Goal: Task Accomplishment & Management: Manage account settings

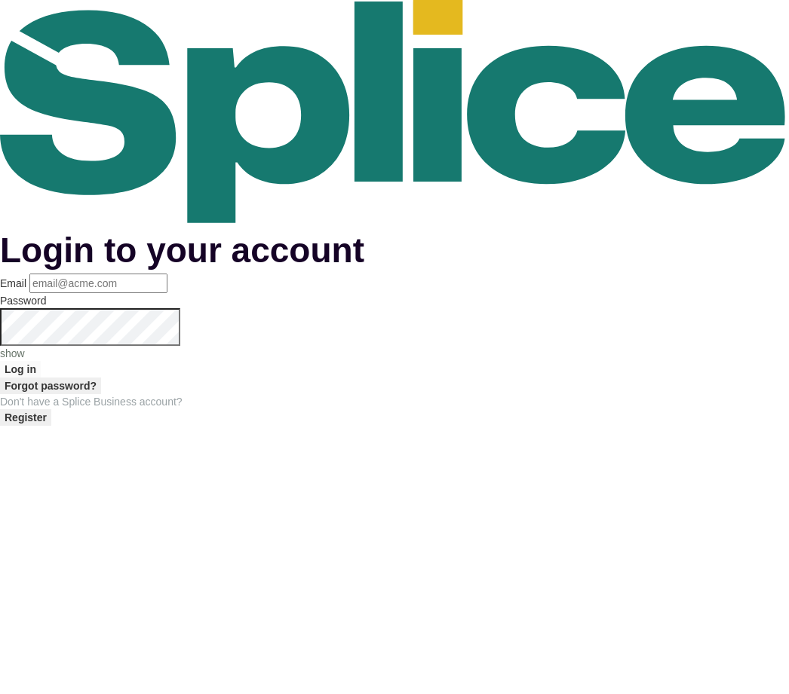
scroll to position [44, 0]
click at [167, 284] on input "Email" at bounding box center [98, 284] width 138 height 20
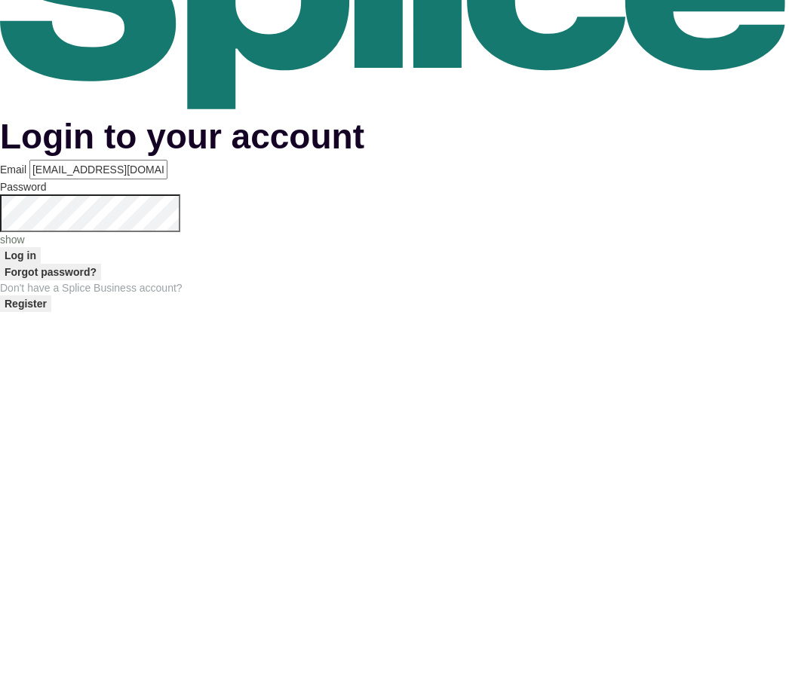
click at [41, 361] on button "Log in" at bounding box center [20, 369] width 41 height 17
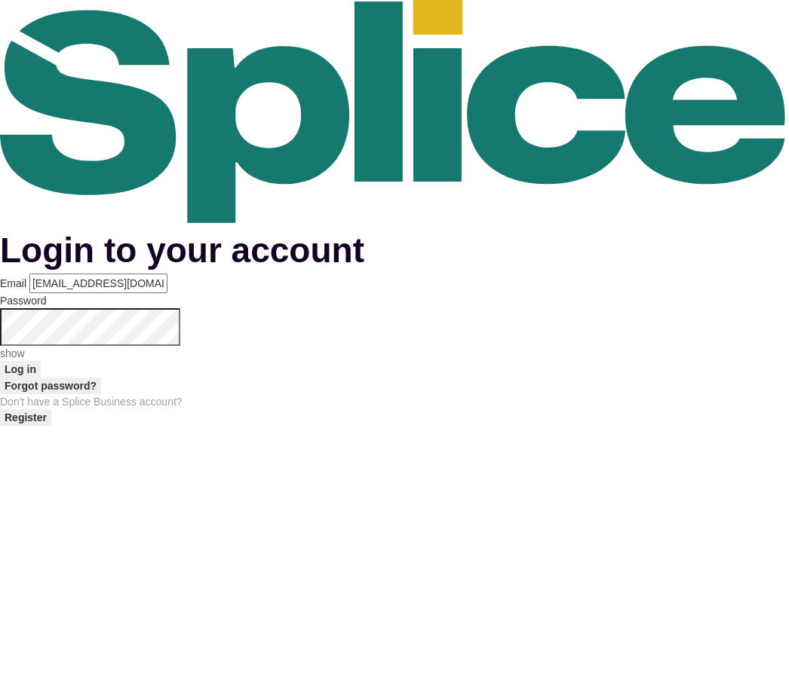
click at [498, 352] on p "show" at bounding box center [394, 353] width 789 height 15
click at [41, 378] on button "Log in" at bounding box center [20, 369] width 41 height 17
click at [167, 280] on input "[EMAIL_ADDRESS][DOMAIN_NAME]" at bounding box center [98, 284] width 138 height 20
type input "f"
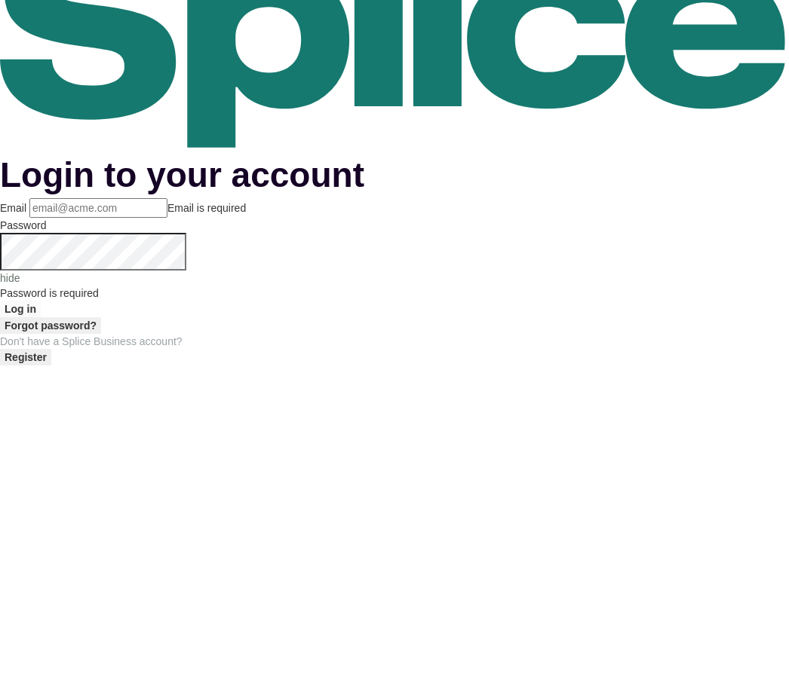
click at [167, 274] on input "Email" at bounding box center [98, 284] width 138 height 20
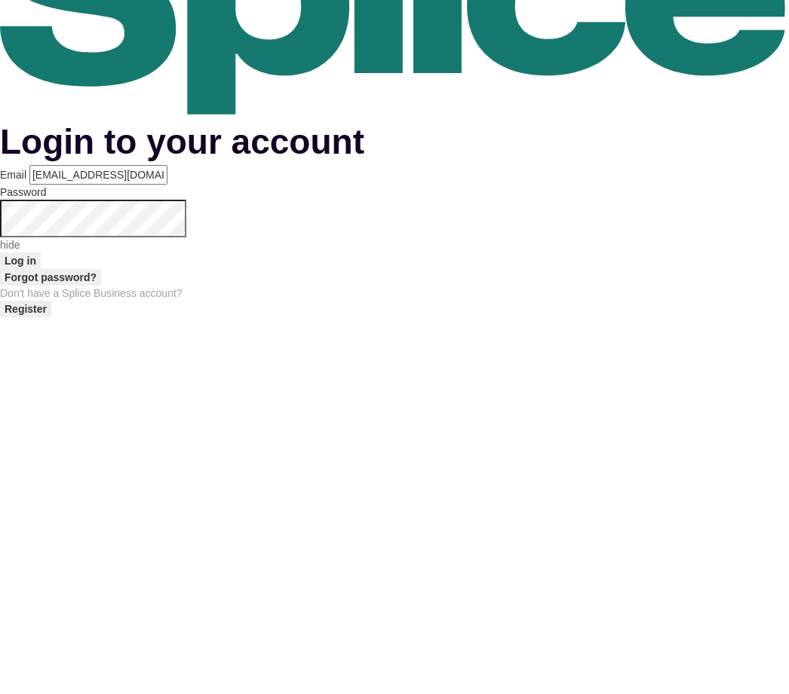
click at [41, 361] on button "Log in" at bounding box center [20, 369] width 41 height 17
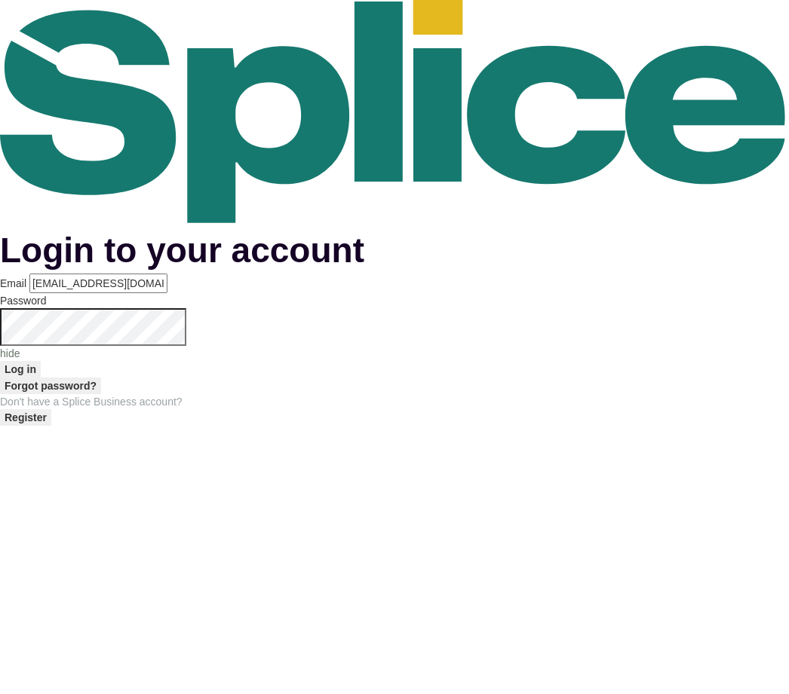
click at [491, 351] on p "hide" at bounding box center [394, 353] width 789 height 15
click at [41, 378] on button "Log in" at bounding box center [20, 369] width 41 height 17
click at [496, 351] on p "show" at bounding box center [394, 353] width 789 height 15
click at [508, 346] on div "hide" at bounding box center [394, 353] width 789 height 15
click at [41, 378] on button "Log in" at bounding box center [20, 369] width 41 height 17
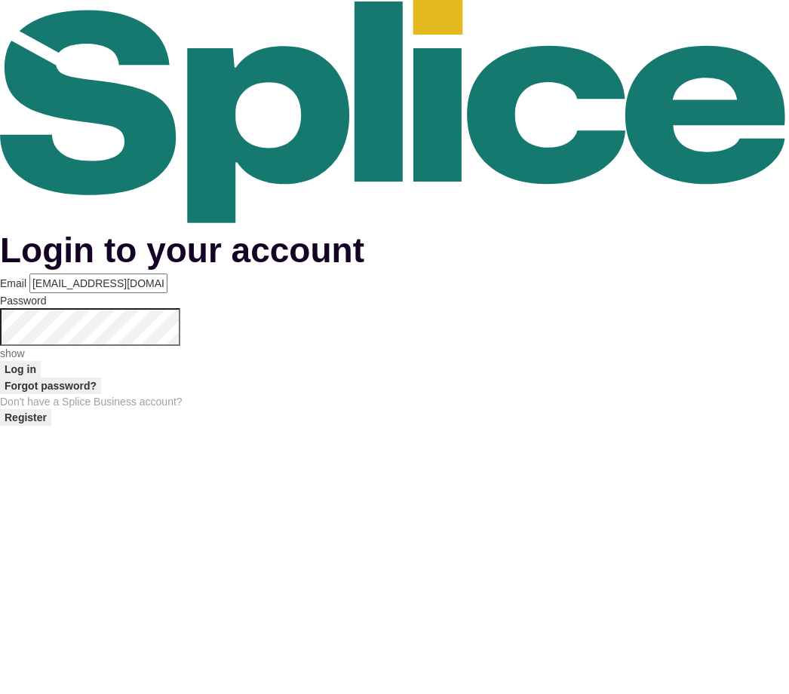
click at [41, 378] on button "Log in" at bounding box center [20, 369] width 41 height 17
click at [489, 361] on div "show" at bounding box center [394, 353] width 789 height 15
click at [41, 378] on button "Log in" at bounding box center [20, 369] width 41 height 17
click at [167, 283] on input "[EMAIL_ADDRESS][DOMAIN_NAME]" at bounding box center [98, 284] width 138 height 20
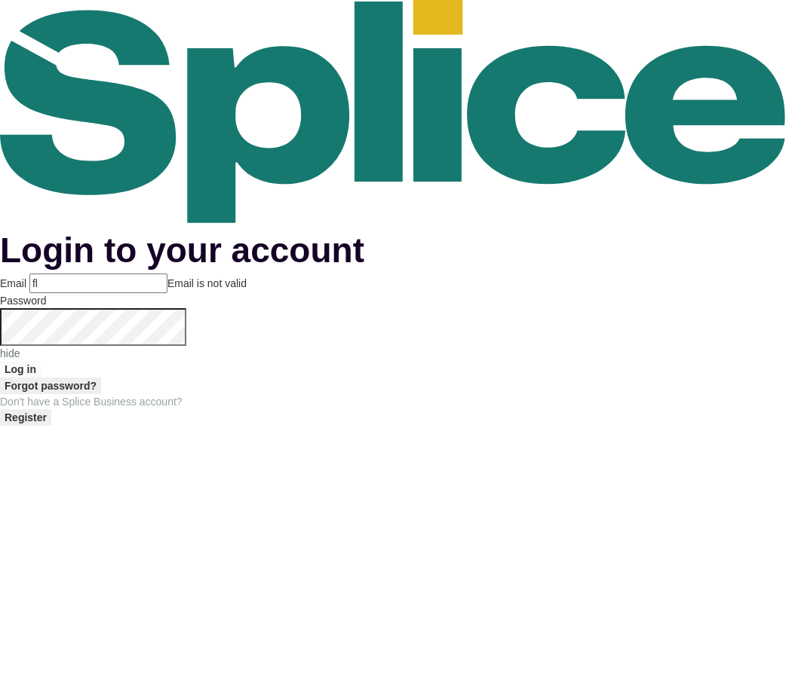
type input "f"
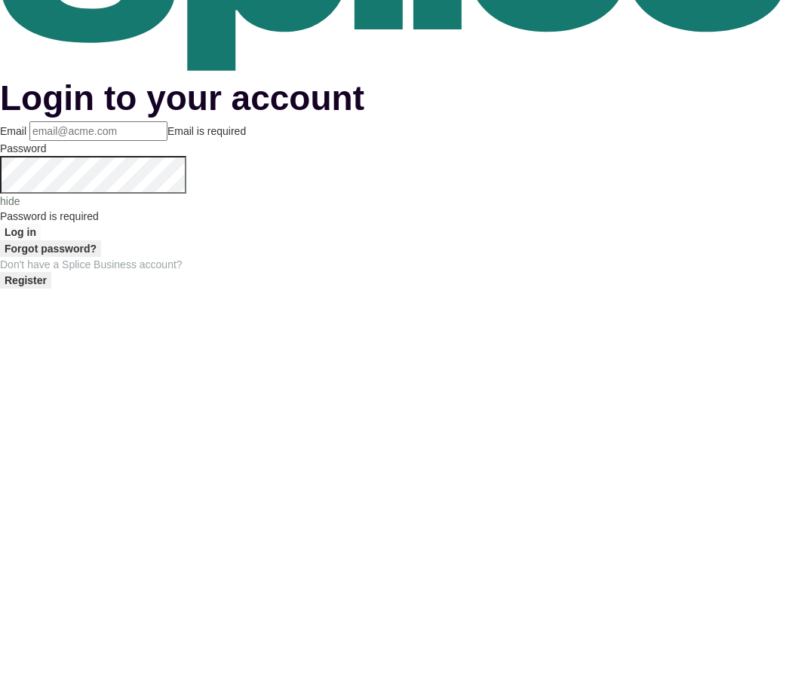
click at [167, 274] on input "Email" at bounding box center [98, 284] width 138 height 20
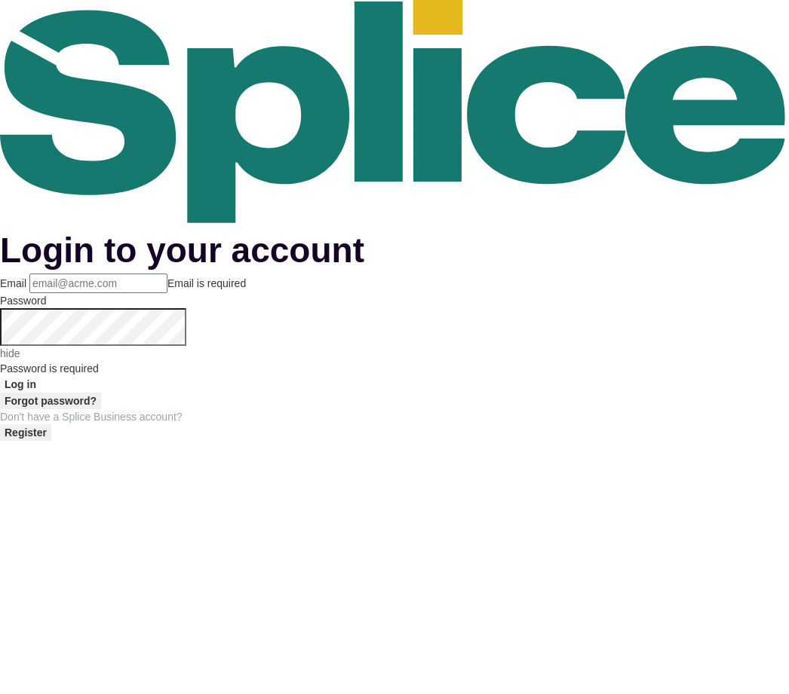
click at [167, 274] on input "Email" at bounding box center [98, 284] width 138 height 20
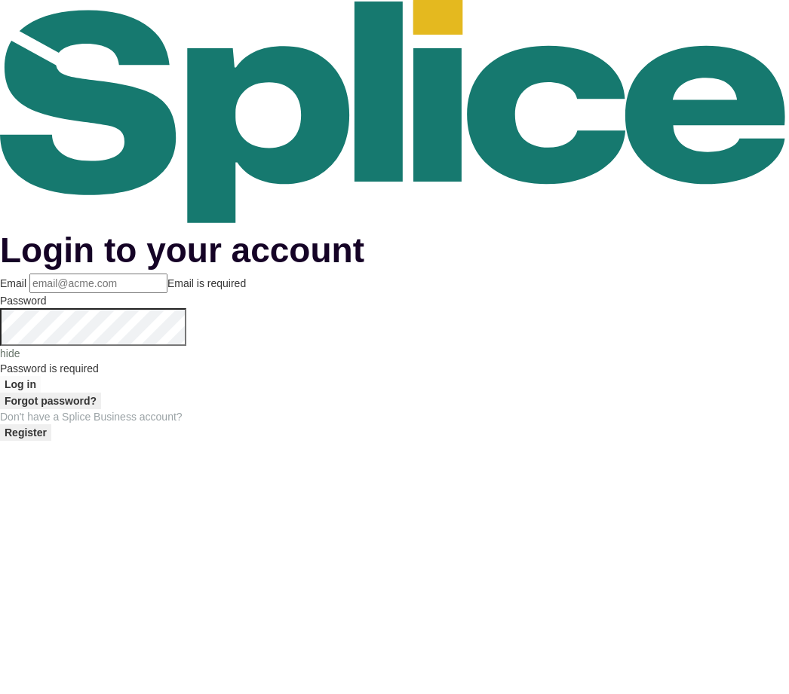
click at [167, 274] on input "Email" at bounding box center [98, 284] width 138 height 20
type input "f"
click at [167, 274] on input "f" at bounding box center [98, 284] width 138 height 20
type input "F"
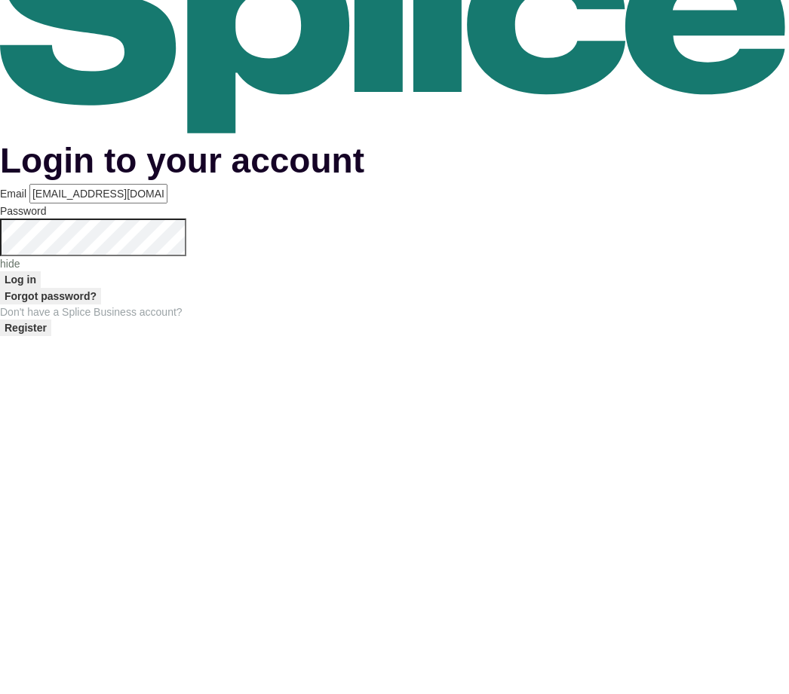
click at [522, 265] on div "Login to your account Email [EMAIL_ADDRESS][DOMAIN_NAME] Password hide Log in F…" at bounding box center [394, 213] width 789 height 426
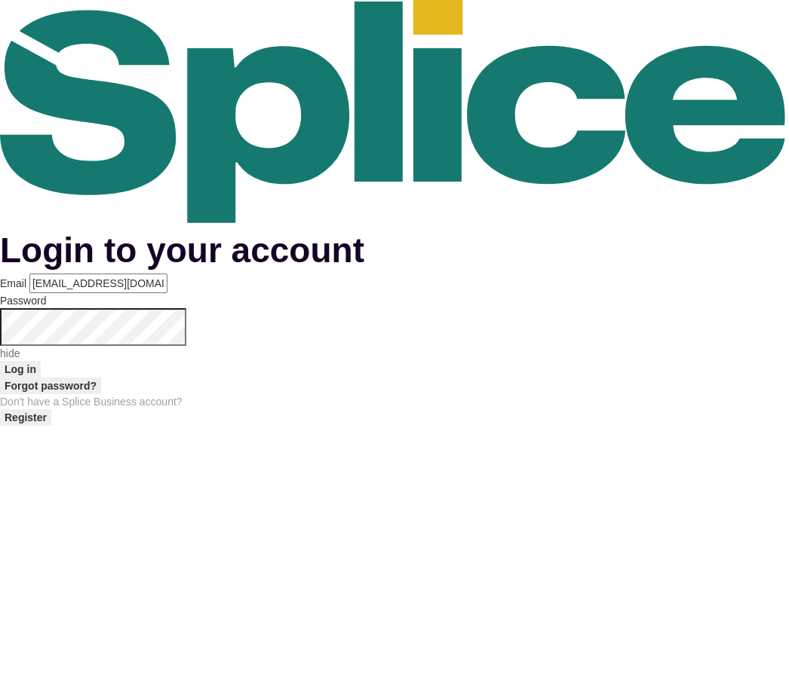
click at [504, 350] on div "hide" at bounding box center [394, 353] width 789 height 15
click at [41, 378] on button "Log in" at bounding box center [20, 369] width 41 height 17
click at [167, 274] on input "[EMAIL_ADDRESS][DOMAIN_NAME]" at bounding box center [98, 284] width 138 height 20
click at [534, 256] on div "Login to your account Email [EMAIL_ADDRESS][DOMAIN_NAME] Password show Log in F…" at bounding box center [394, 213] width 789 height 426
click at [495, 352] on p "show" at bounding box center [394, 353] width 789 height 15
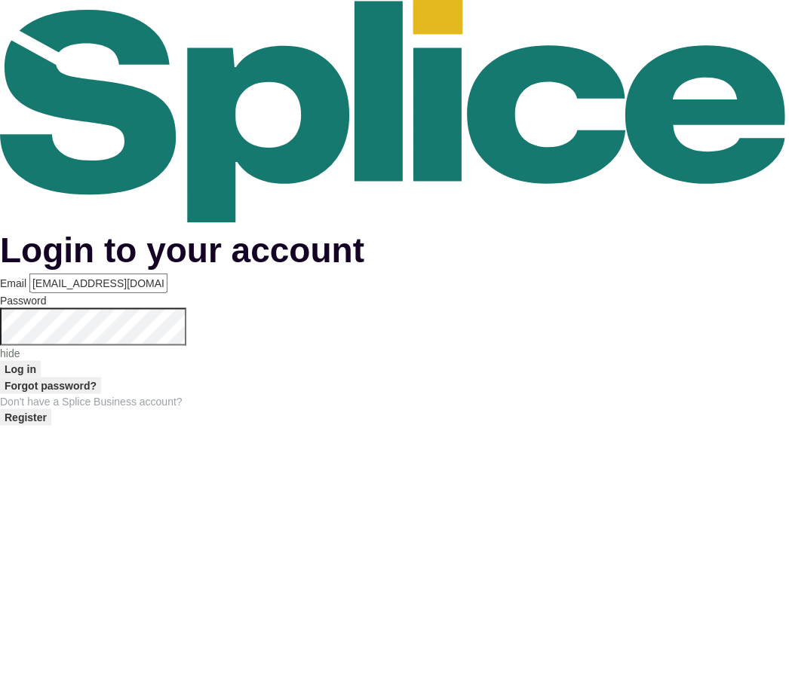
scroll to position [0, 0]
click at [41, 378] on button "Log in" at bounding box center [20, 369] width 41 height 17
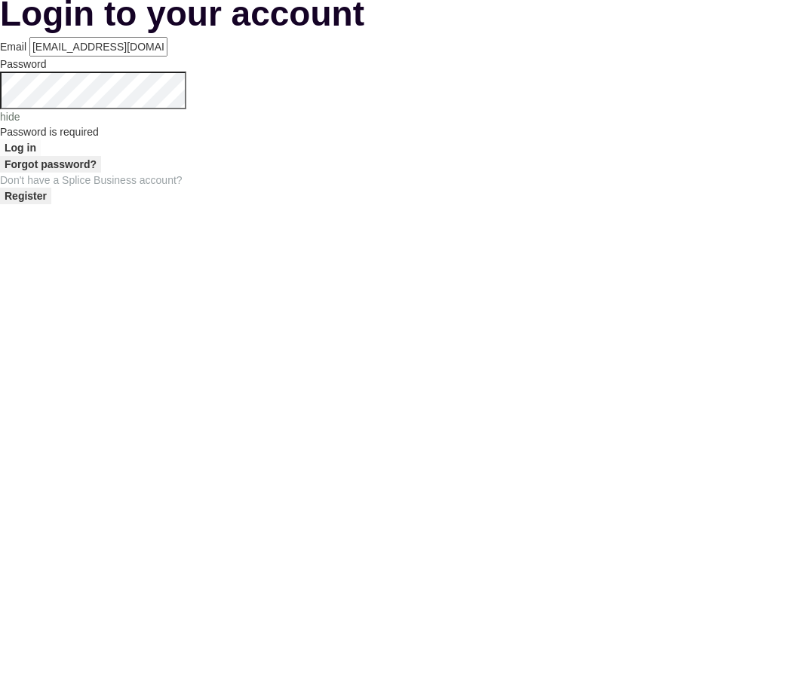
click at [167, 274] on input "[EMAIL_ADDRESS][DOMAIN_NAME]" at bounding box center [98, 284] width 138 height 20
type input "f"
click at [654, 254] on main "Login to your account Email Email is required Password hide Password is require…" at bounding box center [394, 220] width 789 height 441
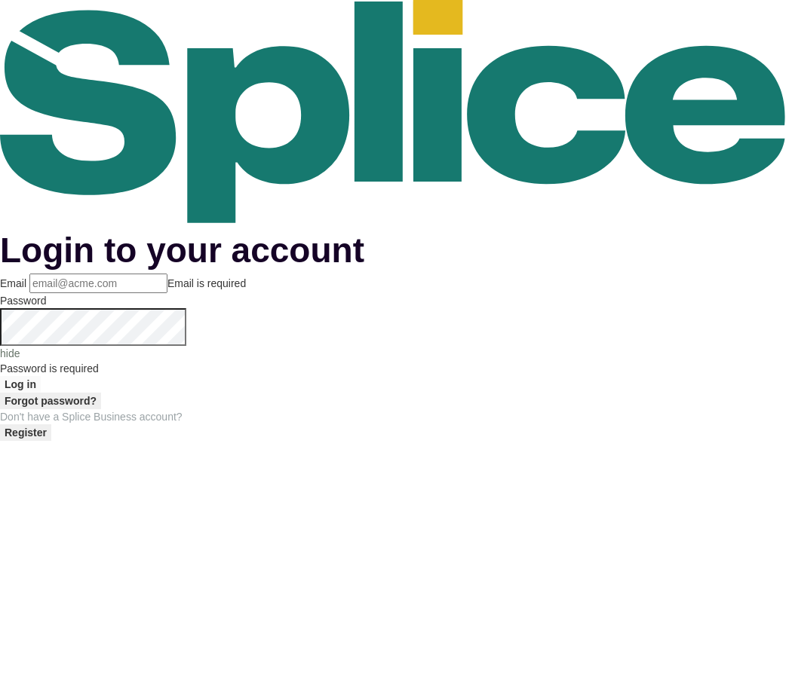
click at [167, 274] on input "Email" at bounding box center [98, 284] width 138 height 20
click at [167, 274] on input "fluffnpuffhair" at bounding box center [98, 284] width 138 height 20
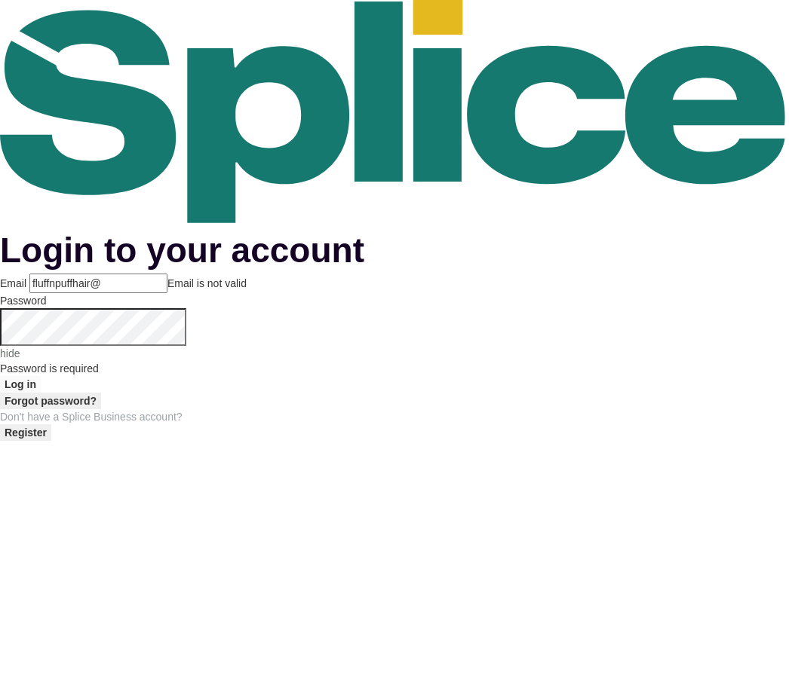
click at [691, 221] on main "Login to your account Email fluffnpuffhair@ Email is not valid Password hide Pa…" at bounding box center [394, 220] width 789 height 441
click at [167, 274] on input "fluffnpuffhair@" at bounding box center [98, 284] width 138 height 20
type input "[EMAIL_ADDRESS]"
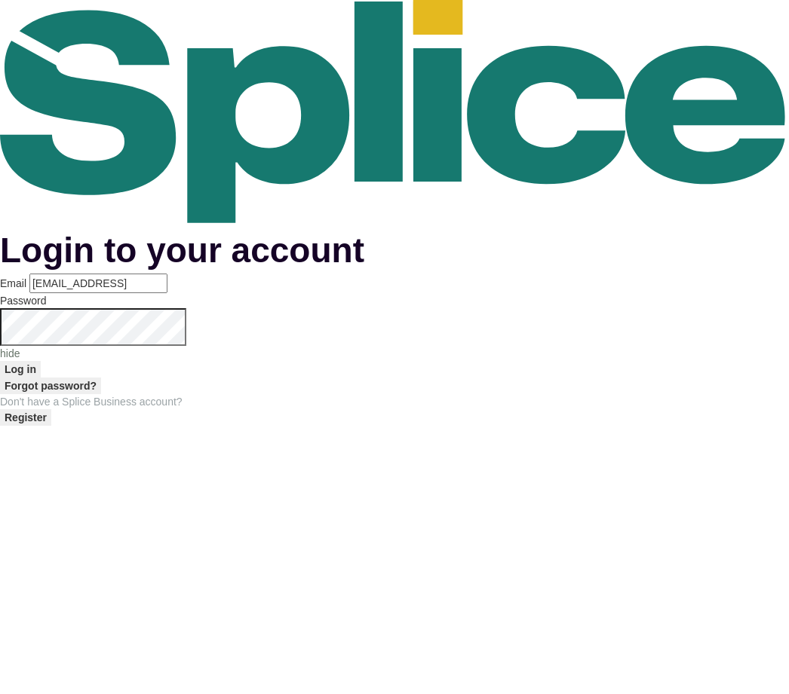
click at [495, 348] on p "hide" at bounding box center [394, 353] width 789 height 15
click at [41, 378] on button "Log in" at bounding box center [20, 369] width 41 height 17
